Goal: Information Seeking & Learning: Find contact information

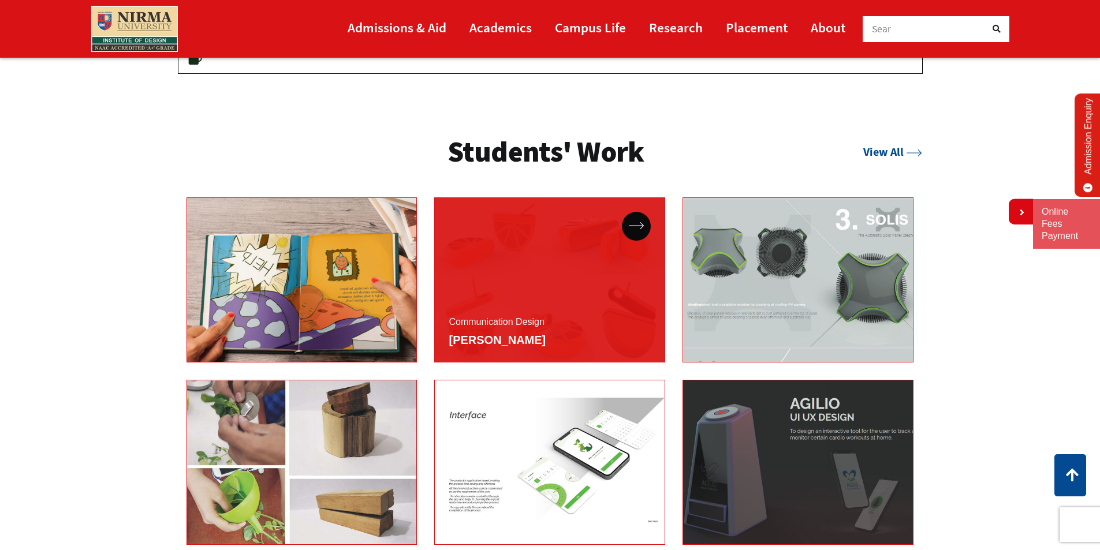
scroll to position [2136, 0]
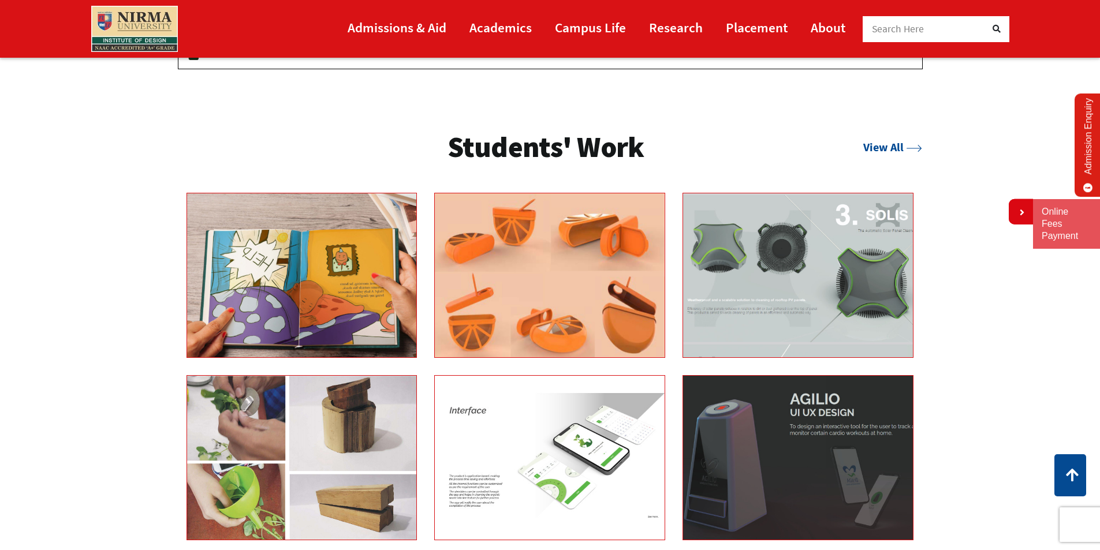
click at [675, 371] on div at bounding box center [550, 375] width 745 height 364
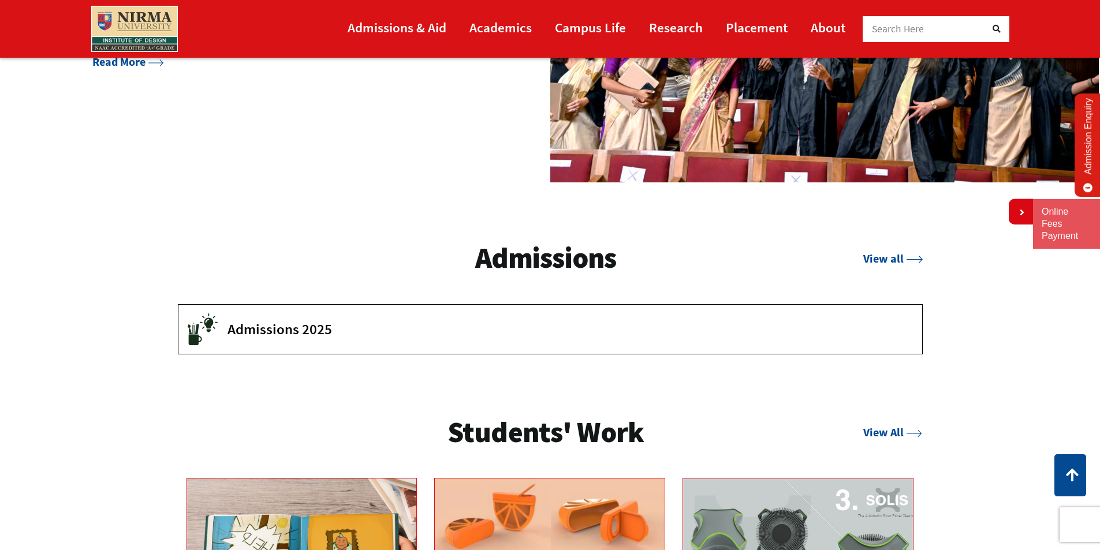
scroll to position [1905, 0]
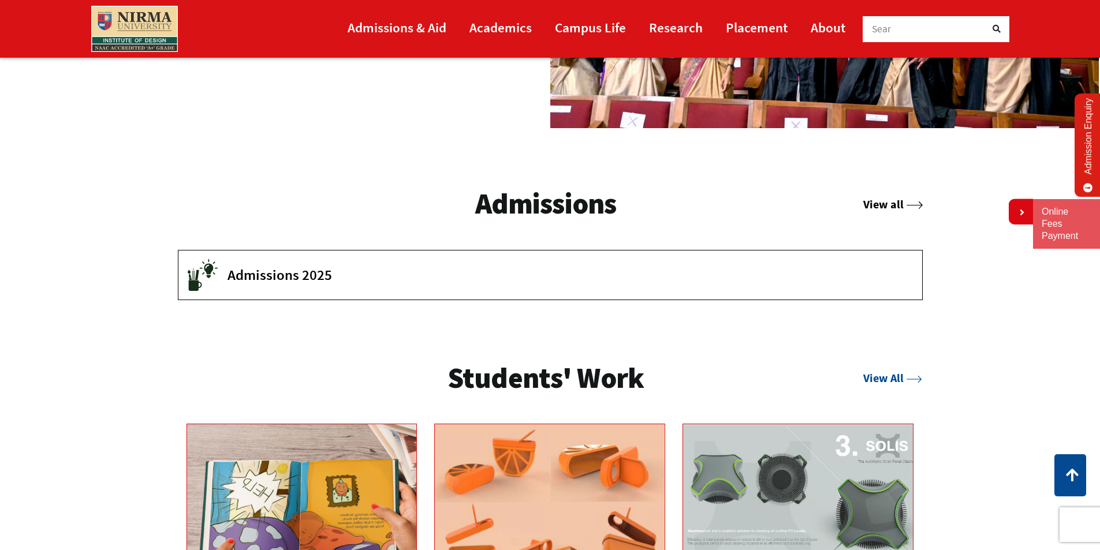
click at [912, 205] on icon at bounding box center [914, 206] width 16 height 8
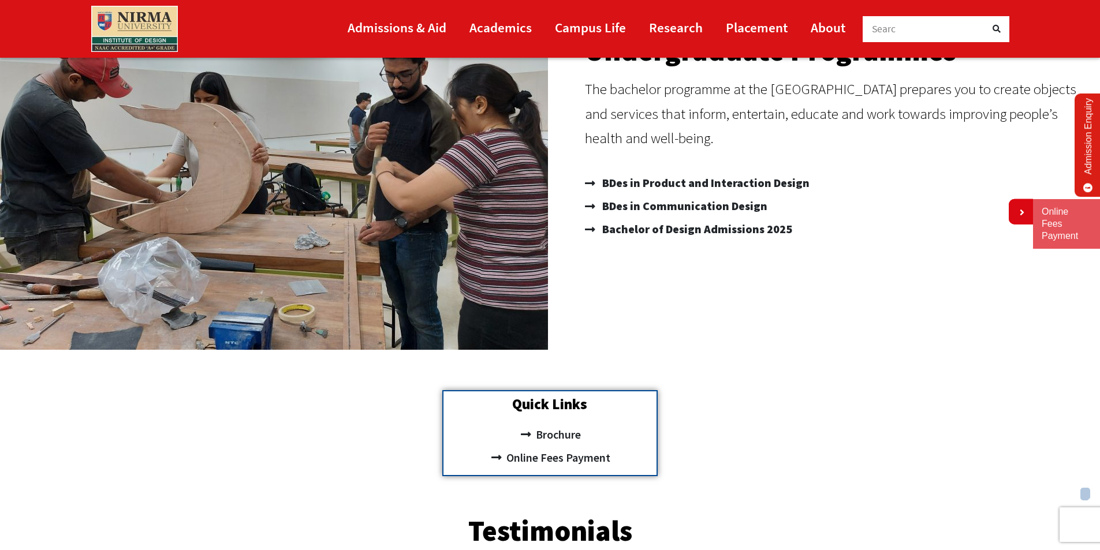
scroll to position [231, 0]
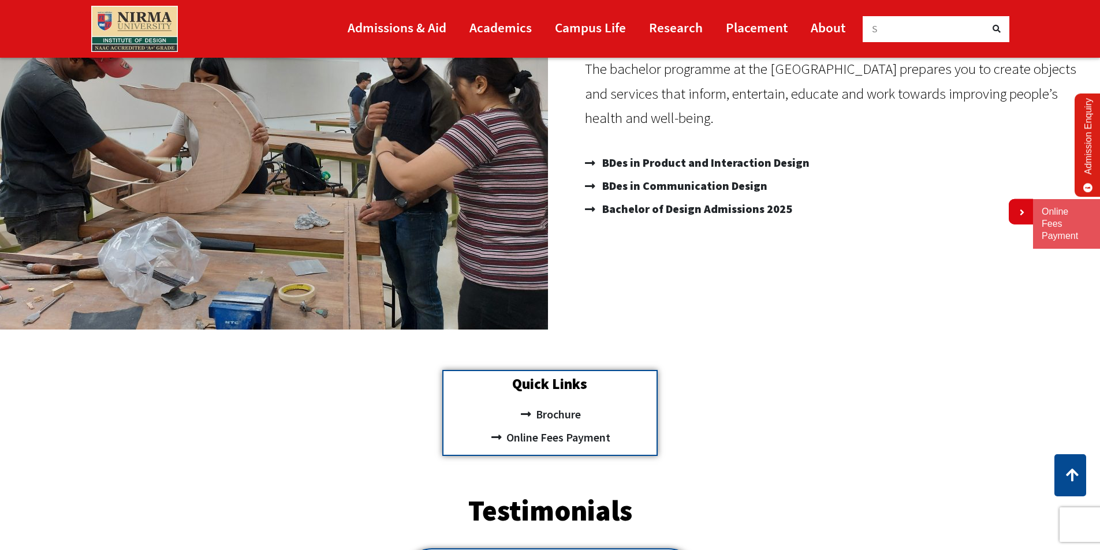
drag, startPoint x: 702, startPoint y: 122, endPoint x: 614, endPoint y: 76, distance: 99.4
click at [614, 76] on p "The bachelor programme at the Institute of Design prepares you to create object…" at bounding box center [837, 94] width 504 height 74
click at [660, 120] on p "The bachelor programme at the Institute of Design prepares you to create object…" at bounding box center [837, 94] width 504 height 74
drag, startPoint x: 678, startPoint y: 129, endPoint x: 624, endPoint y: 95, distance: 64.1
click at [624, 95] on p "The bachelor programme at the Institute of Design prepares you to create object…" at bounding box center [837, 94] width 504 height 74
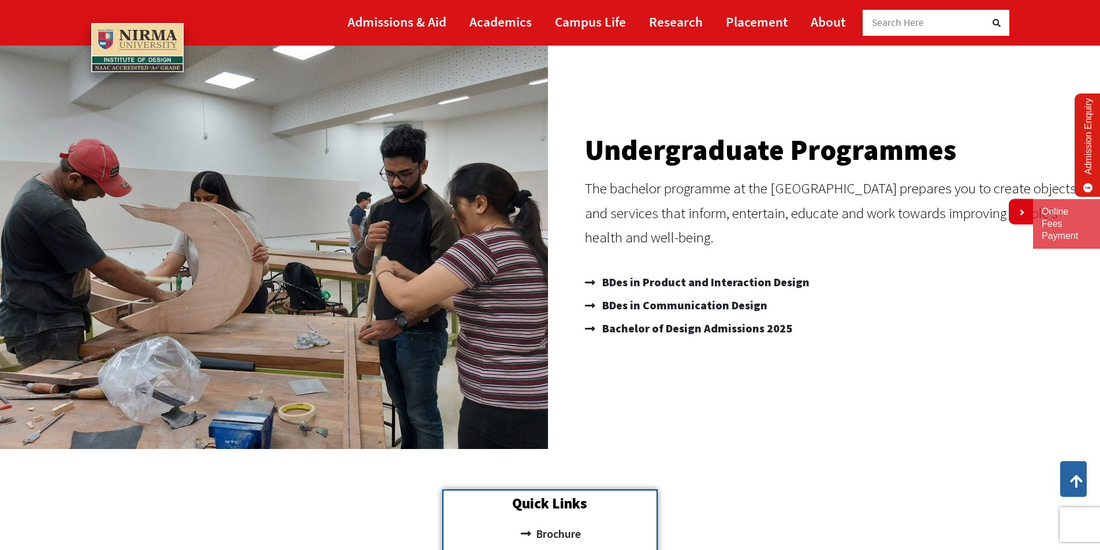
scroll to position [0, 0]
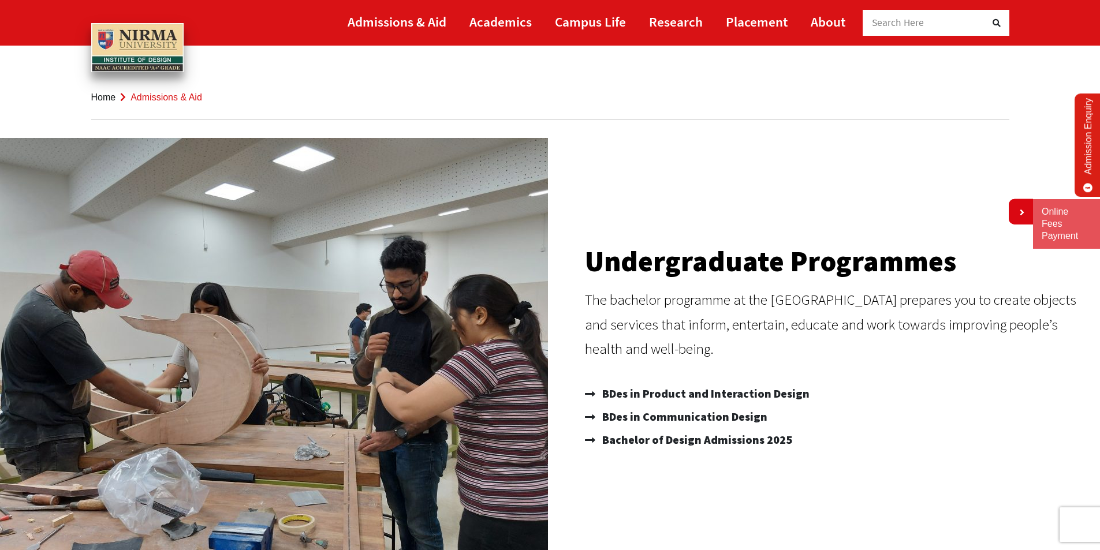
click at [591, 262] on h2 "Undergraduate Programmes" at bounding box center [837, 261] width 504 height 29
click at [593, 262] on h2 "Undergraduate Programmes" at bounding box center [837, 261] width 504 height 29
click at [595, 266] on h2 "Undergraduate Programmes" at bounding box center [837, 261] width 504 height 29
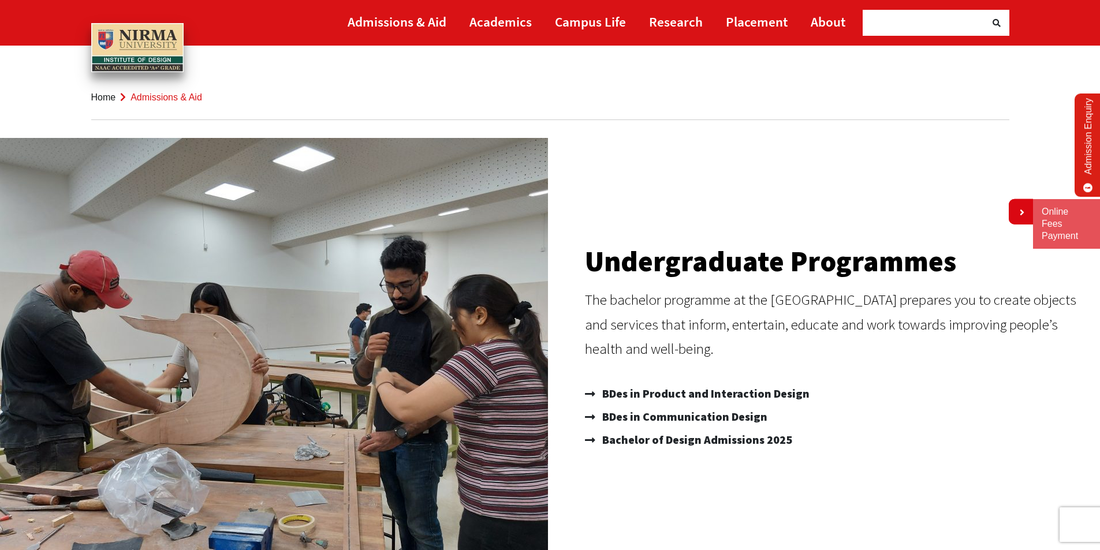
click at [598, 271] on h2 "Undergraduate Programmes" at bounding box center [837, 261] width 504 height 29
click at [598, 275] on h2 "Undergraduate Programmes" at bounding box center [837, 261] width 504 height 29
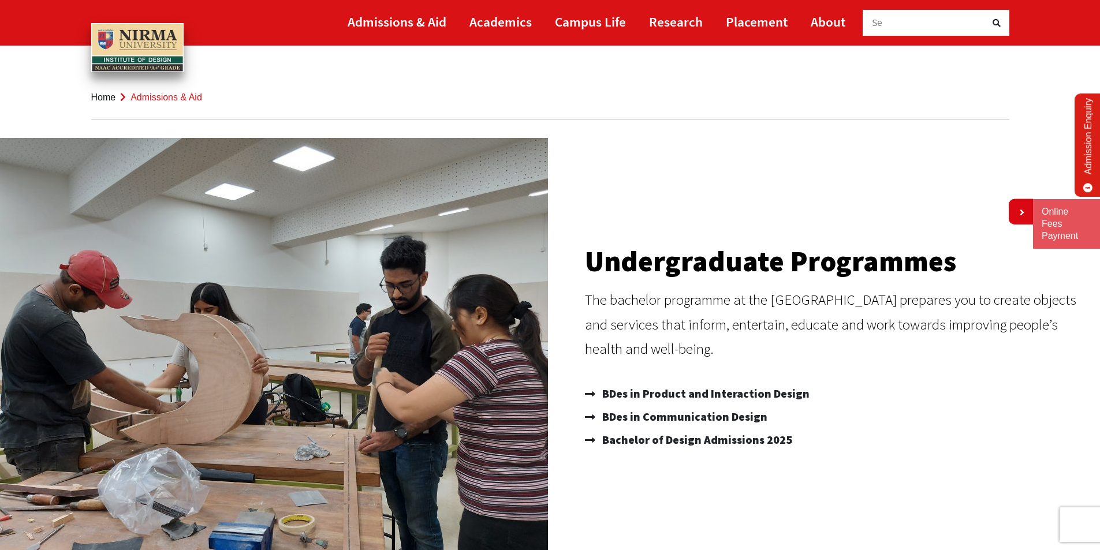
click at [598, 275] on h2 "Undergraduate Programmes" at bounding box center [837, 261] width 504 height 29
click at [721, 308] on p "The bachelor programme at the Institute of Design prepares you to create object…" at bounding box center [837, 325] width 504 height 74
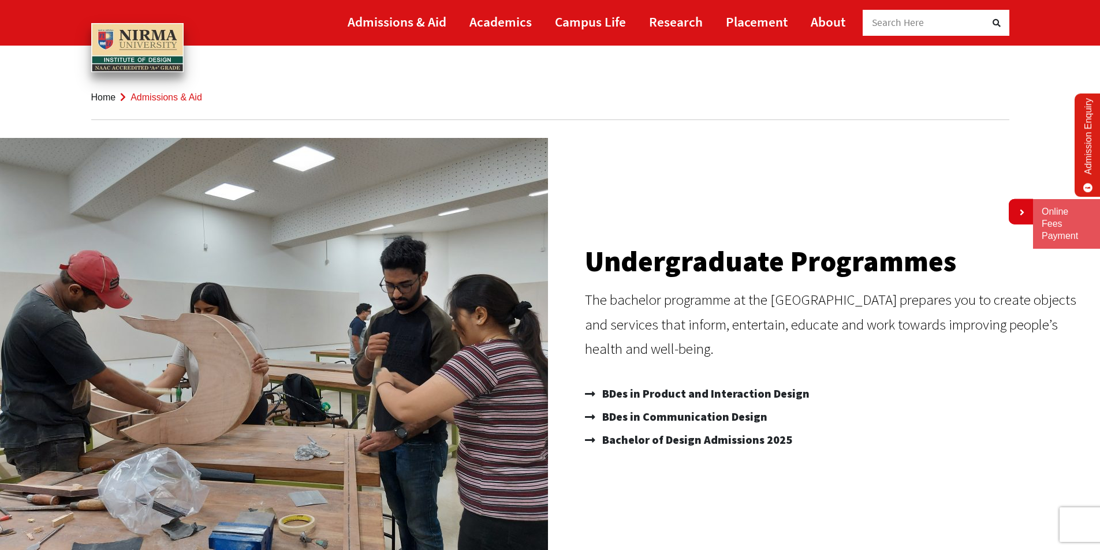
drag, startPoint x: 676, startPoint y: 353, endPoint x: 610, endPoint y: 303, distance: 82.8
click at [610, 303] on p "The bachelor programme at the Institute of Design prepares you to create object…" at bounding box center [837, 325] width 504 height 74
drag, startPoint x: 617, startPoint y: 333, endPoint x: 622, endPoint y: 324, distance: 10.1
click at [618, 333] on p "The bachelor programme at the Institute of Design prepares you to create object…" at bounding box center [837, 325] width 504 height 74
drag, startPoint x: 598, startPoint y: 262, endPoint x: 587, endPoint y: 439, distance: 177.6
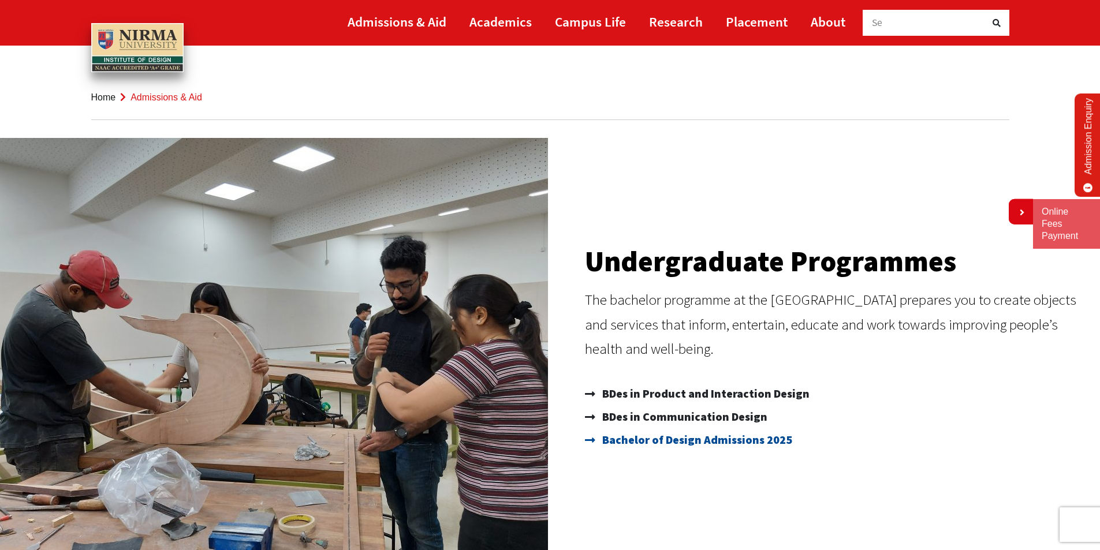
click at [598, 382] on div "Undergraduate Programmes The bachelor programme at the Institute of Design prep…" at bounding box center [837, 349] width 516 height 423
click at [371, 28] on link "Admissions & Aid" at bounding box center [397, 22] width 99 height 26
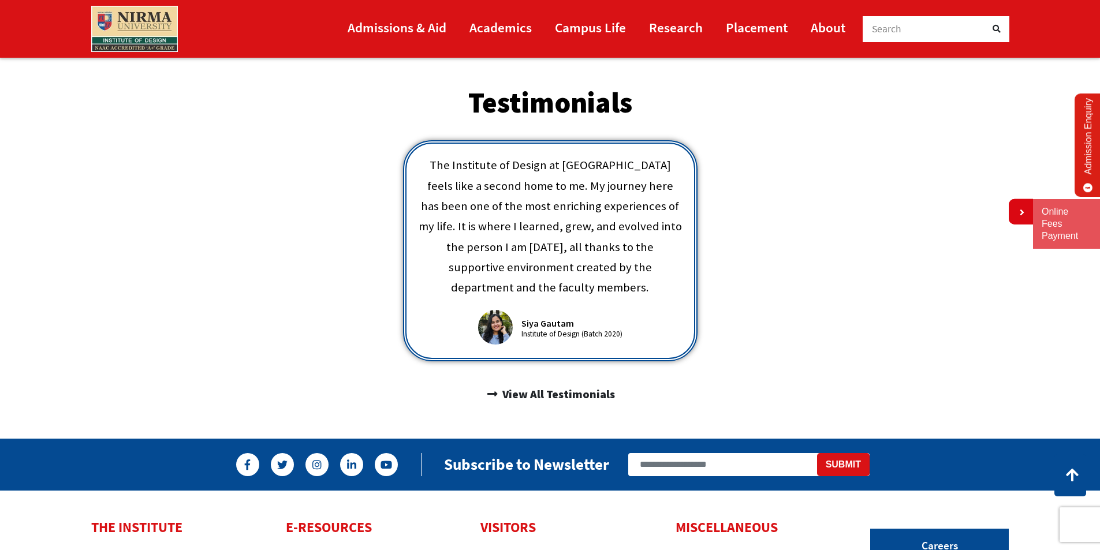
scroll to position [866, 0]
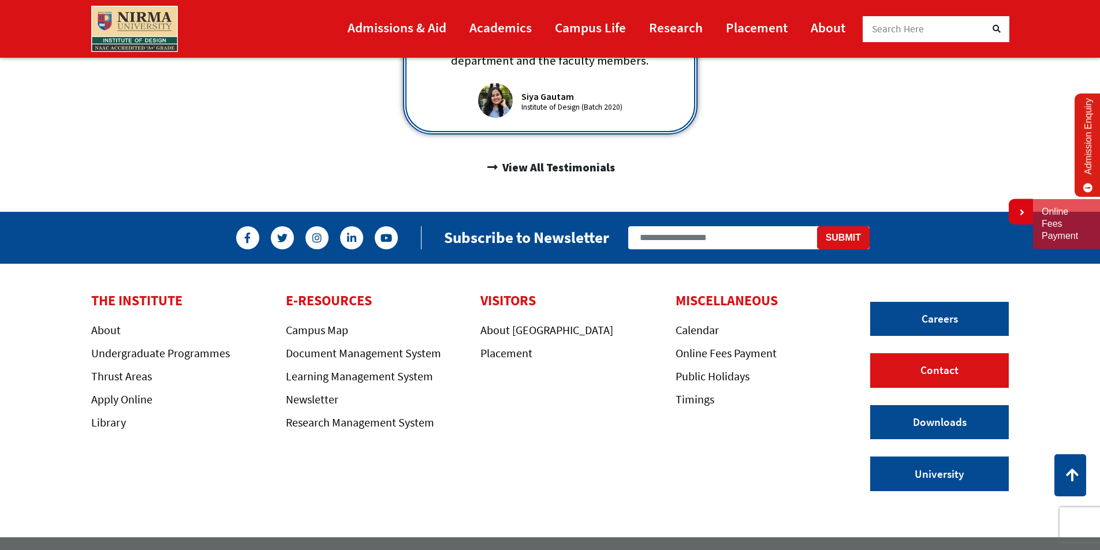
drag, startPoint x: 960, startPoint y: 344, endPoint x: 912, endPoint y: 345, distance: 47.9
click at [959, 353] on link "Contact" at bounding box center [939, 370] width 139 height 35
